Goal: Complete application form: Complete application form

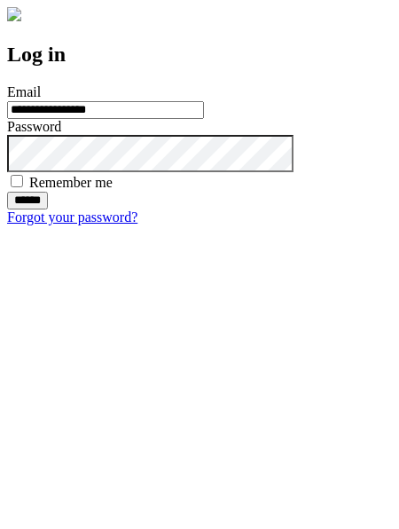
type input "**********"
click at [48, 209] on input "******" at bounding box center [27, 201] width 41 height 18
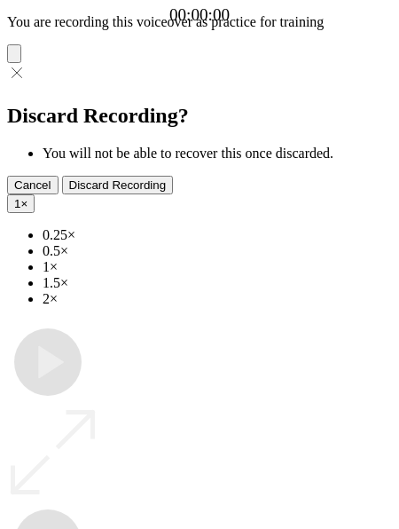
type input "**********"
